Goal: Transaction & Acquisition: Purchase product/service

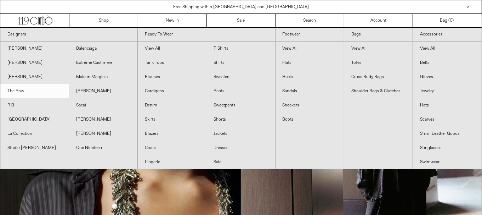
click at [19, 89] on link "The Row" at bounding box center [34, 91] width 69 height 14
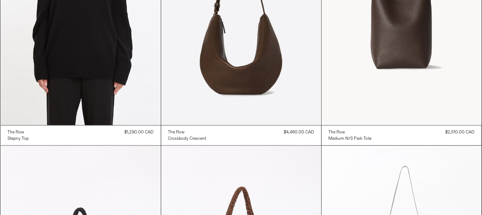
scroll to position [1115, 0]
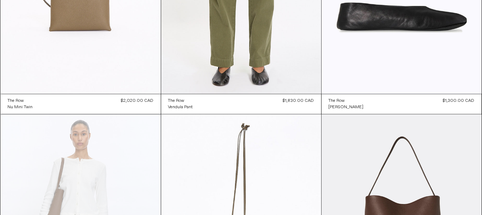
scroll to position [0, 0]
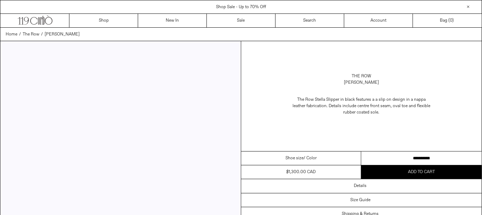
click at [424, 158] on select "**********" at bounding box center [421, 158] width 120 height 14
